Goal: Transaction & Acquisition: Purchase product/service

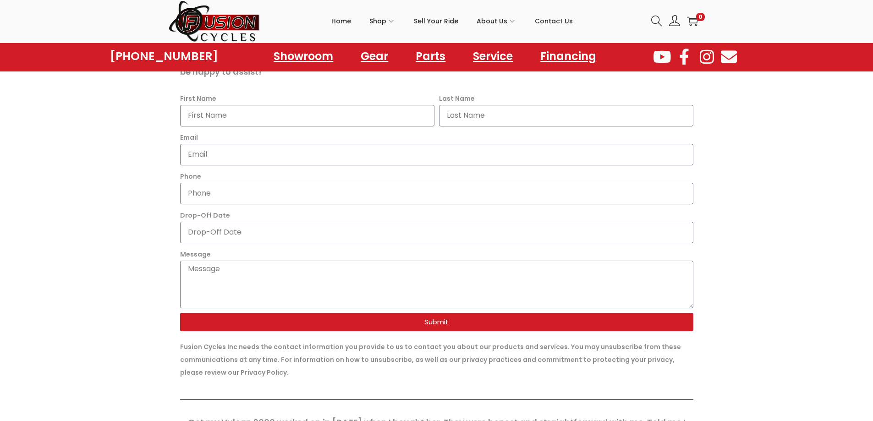
scroll to position [550, 0]
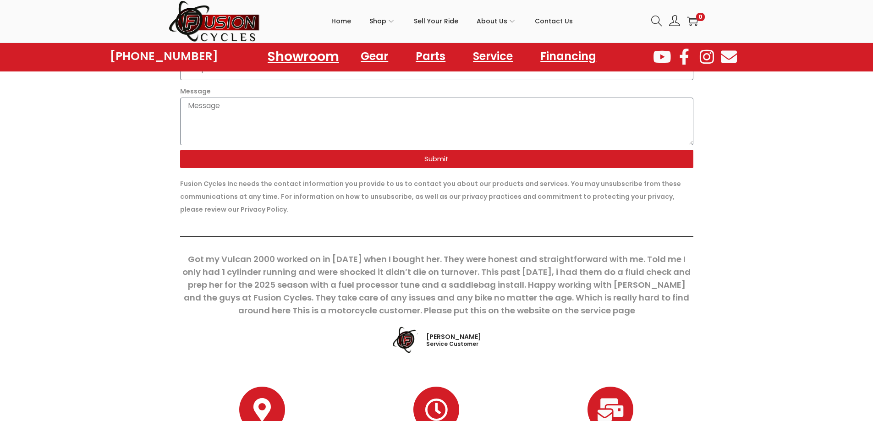
click at [318, 56] on link "Showroom" at bounding box center [303, 56] width 93 height 25
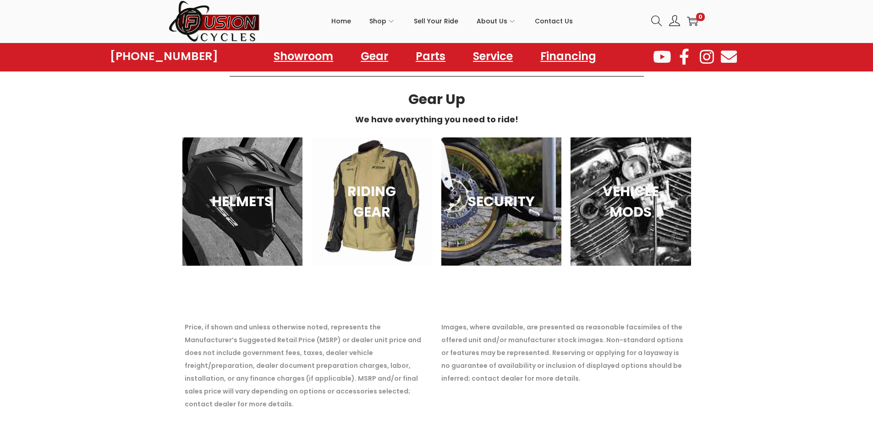
scroll to position [1307, 0]
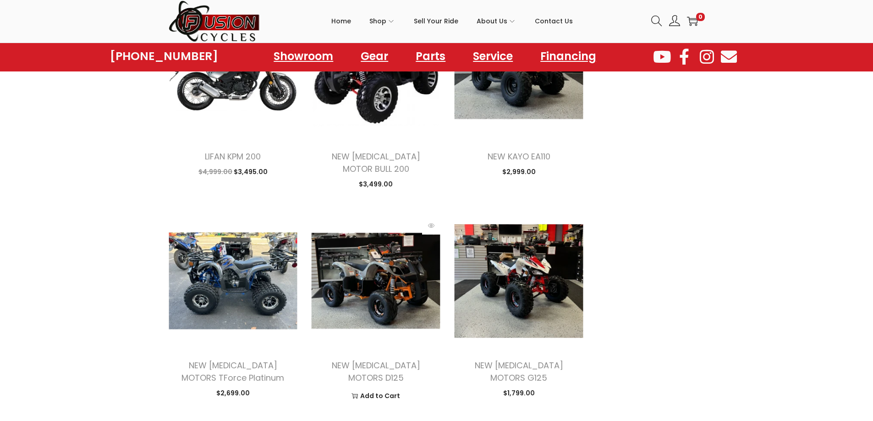
scroll to position [2178, 0]
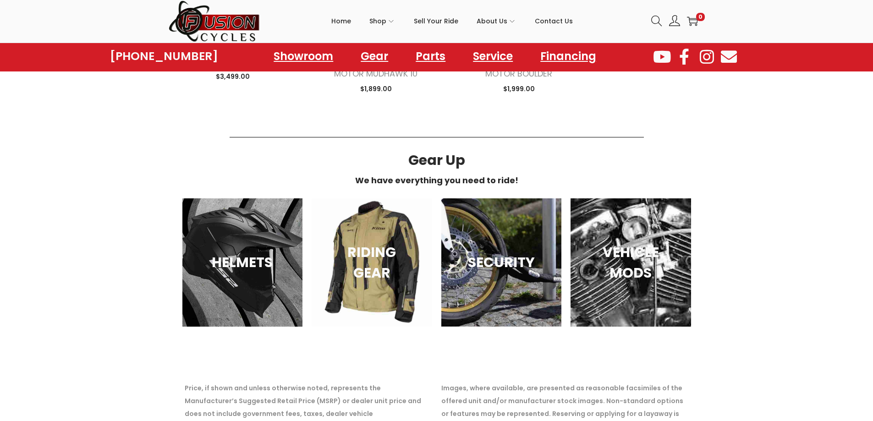
scroll to position [3067, 0]
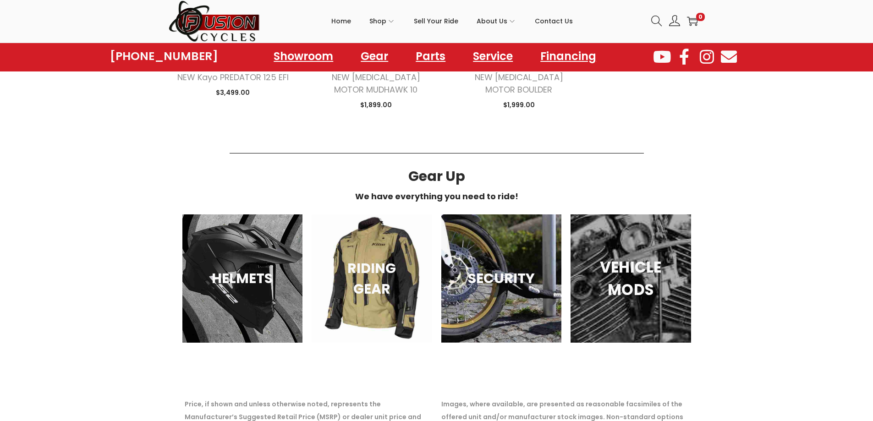
click at [666, 256] on h3 "VEHICLE MODS" at bounding box center [630, 278] width 97 height 45
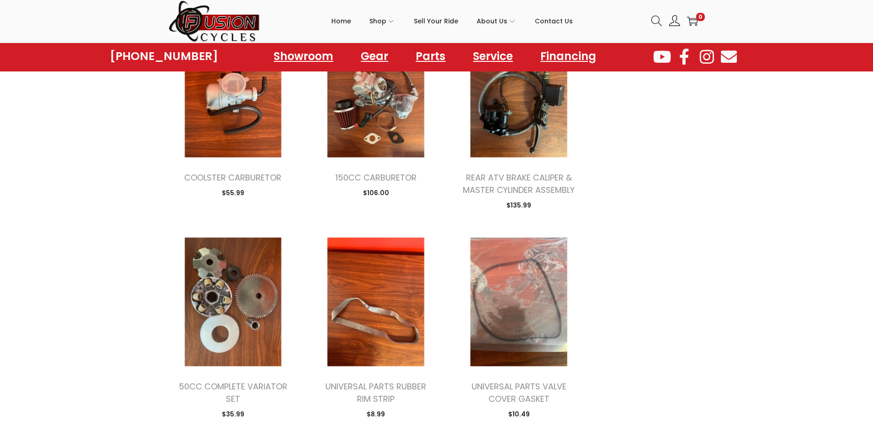
scroll to position [458, 0]
